Goal: Transaction & Acquisition: Purchase product/service

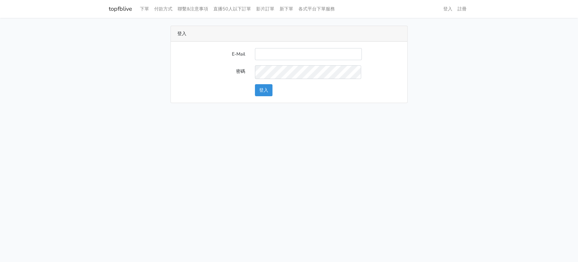
type input "a0930115212@gmail.com"
click at [269, 96] on button "登入" at bounding box center [264, 90] width 18 height 12
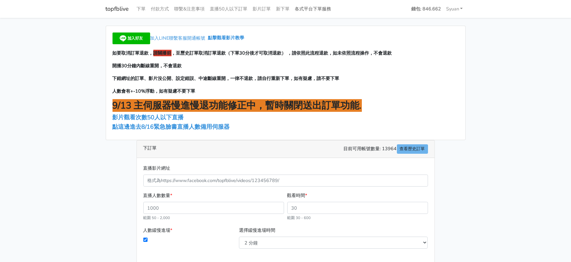
click at [334, 12] on link "各式平台下單服務" at bounding box center [314, 9] width 42 height 13
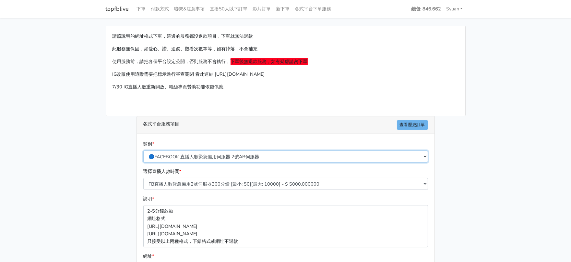
click at [235, 162] on select "🔵FACEBOOK 直播人數緊急備用伺服器 2號AB伺服器 🔵FACEBOOK 網軍專用貼文留言 安全保密 🔵9/30 FACEBOOK 直播人數緩慢進場緩慢…" at bounding box center [285, 156] width 285 height 12
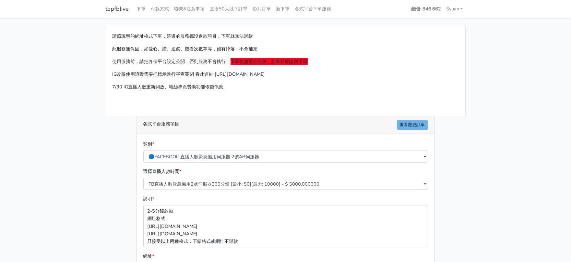
click at [10, 140] on main "請照說明的網址格式下單，這邊的服務都沒退款項目，下單就無法退款 此服務無保固，如愛心、讚、追蹤、觀看次數等等，如有掉落，不會補充 使用服務前，請把各個平台設定…" at bounding box center [285, 193] width 571 height 350
click at [228, 162] on div "類別 * 🔵FACEBOOK 直播人數緊急備用伺服器 2號AB伺服器 🔵FACEBOOK 網軍專用貼文留言 安全保密 🔵9/30 FACEBOOK 直播人數緩…" at bounding box center [286, 151] width 288 height 22
click at [212, 167] on div "類別 * 🔵FACEBOOK 直播人數緊急備用伺服器 2號AB伺服器 🔵FACEBOOK 網軍專用貼文留言 安全保密 🔵9/30 FACEBOOK 直播人數緩…" at bounding box center [286, 153] width 288 height 27
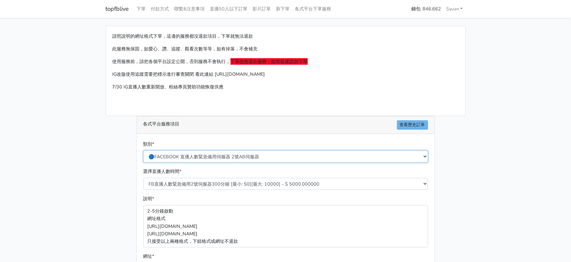
drag, startPoint x: 211, startPoint y: 174, endPoint x: 207, endPoint y: 174, distance: 3.9
click at [211, 162] on select "🔵FACEBOOK 直播人數緊急備用伺服器 2號AB伺服器 🔵FACEBOOK 網軍專用貼文留言 安全保密 🔵9/30 FACEBOOK 直播人數緩慢進場緩慢…" at bounding box center [285, 156] width 285 height 12
select select "🔵2/12新增FACEBOOK 直播人數緊急備用伺服器 SC伺服器"
click at [144, 162] on select "🔵FACEBOOK 直播人數緊急備用伺服器 2號AB伺服器 🔵FACEBOOK 網軍專用貼文留言 安全保密 🔵9/30 FACEBOOK 直播人數緩慢進場緩慢…" at bounding box center [285, 156] width 285 height 12
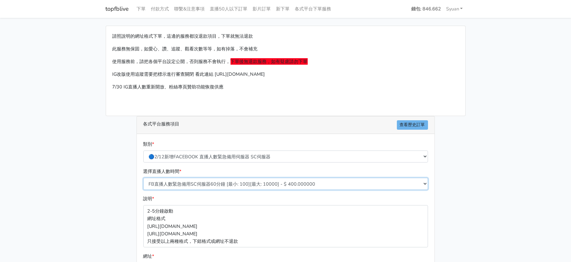
click at [170, 190] on select "FB直播人數緊急備用SC伺服器60分鐘 [最小: 100][最大: 10000] - $ 400.000000 FB直播人數緊急備用SC伺服器120分鐘 [最…" at bounding box center [285, 184] width 285 height 12
select select "636"
click at [144, 190] on select "FB直播人數緊急備用SC伺服器60分鐘 [最小: 100][最大: 10000] - $ 400.000000 FB直播人數緊急備用SC伺服器120分鐘 [最…" at bounding box center [285, 184] width 285 height 12
click at [82, 194] on main "請照說明的網址格式下單，這邊的服務都沒退款項目，下單就無法退款 此服務無保固，如愛心、讚、追蹤、觀看次數等等，如有掉落，不會補充 使用服務前，請把各個平台設定…" at bounding box center [285, 193] width 571 height 350
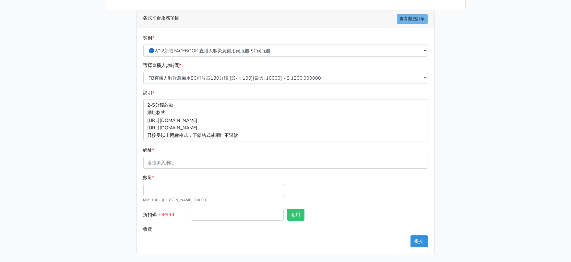
scroll to position [122, 0]
click at [167, 196] on input "數量 *" at bounding box center [213, 190] width 141 height 12
type input "300"
type input "360.000"
click at [175, 208] on div "數量 * 300 Min: 100 - [PERSON_NAME]: 10000" at bounding box center [286, 191] width 288 height 35
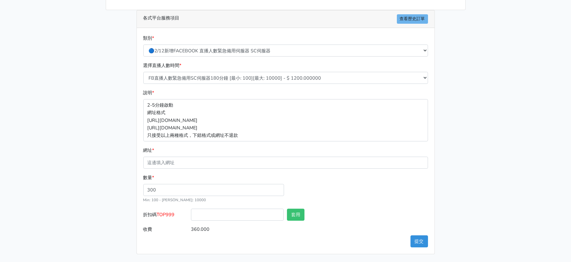
click at [169, 217] on span "TOP999" at bounding box center [166, 214] width 18 height 6
click at [191, 220] on input "折扣碼 TOP999" at bounding box center [237, 214] width 93 height 12
click at [168, 217] on span "TOP999" at bounding box center [166, 214] width 18 height 6
click at [191, 220] on input "折扣碼 TOP999" at bounding box center [237, 214] width 93 height 12
copy span "TOP999"
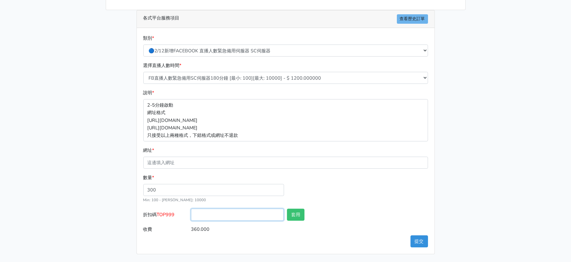
click at [232, 220] on input "折扣碼 TOP999" at bounding box center [237, 214] width 93 height 12
paste input "TOP999"
type input "TOP999"
click at [298, 220] on button "套用" at bounding box center [296, 214] width 18 height 12
type input "套用失敗"
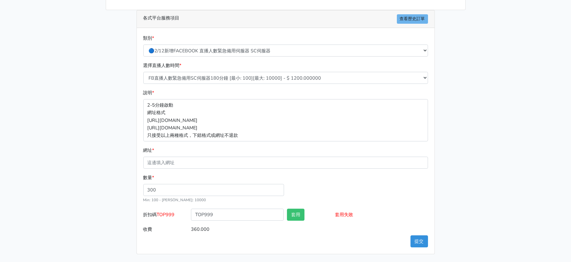
drag, startPoint x: 34, startPoint y: 189, endPoint x: 31, endPoint y: 183, distance: 6.3
click at [33, 189] on main "請照說明的網址格式下單，這邊的服務都沒退款項目，下單就無法退款 此服務無保固，如愛心、讚、追蹤、觀看次數等等，如有掉落，不會補充 使用服務前，請把各個平台設定…" at bounding box center [285, 87] width 571 height 350
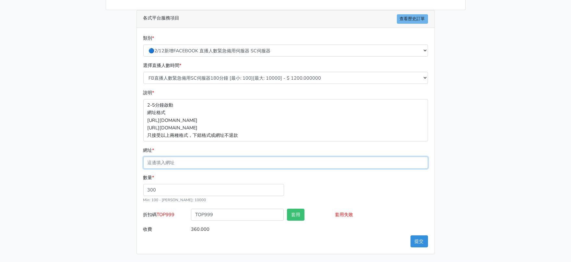
click at [172, 168] on input "網址 *" at bounding box center [285, 162] width 285 height 12
paste input "[URL][DOMAIN_NAME]"
type input "[URL][DOMAIN_NAME]"
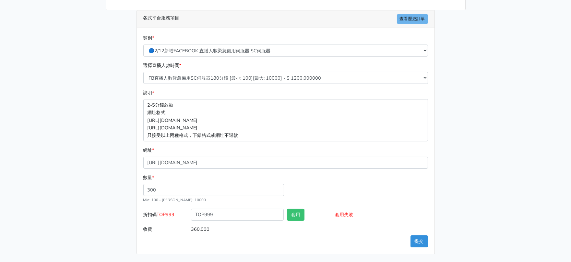
click at [5, 142] on main "請照說明的網址格式下單，這邊的服務都沒退款項目，下單就無法退款 此服務無保固，如愛心、讚、追蹤、觀看次數等等，如有掉落，不會補充 使用服務前，請把各個平台設定…" at bounding box center [285, 87] width 571 height 350
click at [416, 237] on button "提交" at bounding box center [420, 241] width 18 height 12
